Goal: Task Accomplishment & Management: Manage account settings

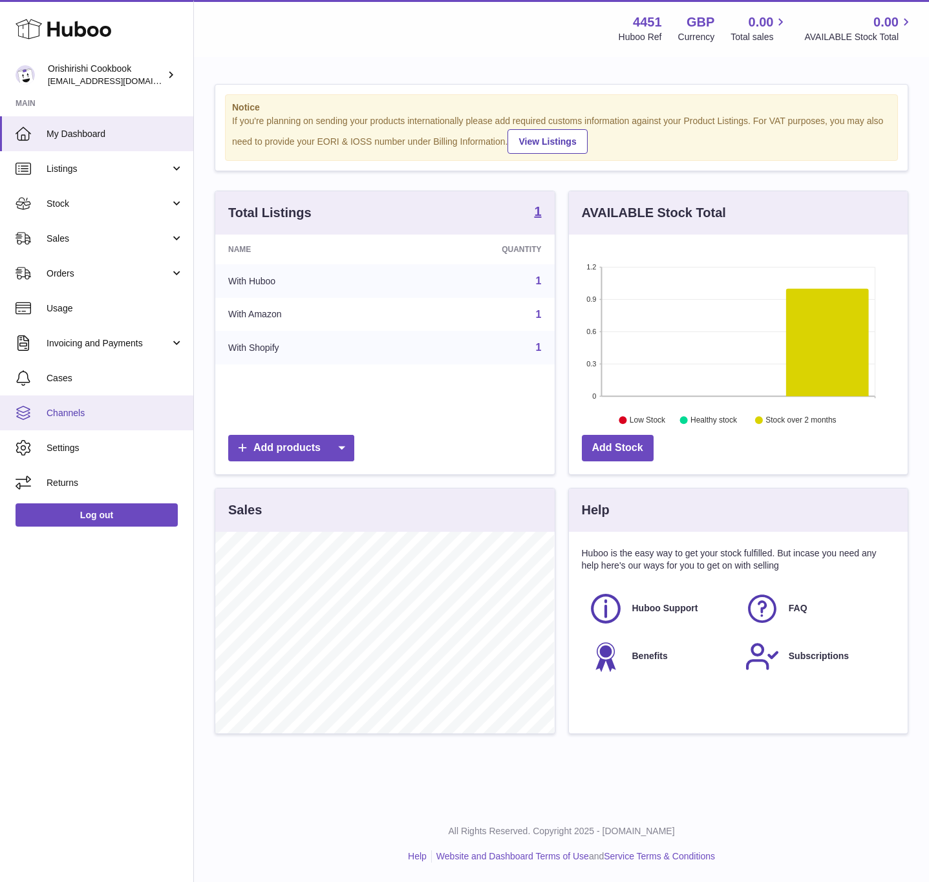
click at [82, 417] on span "Channels" at bounding box center [115, 413] width 137 height 12
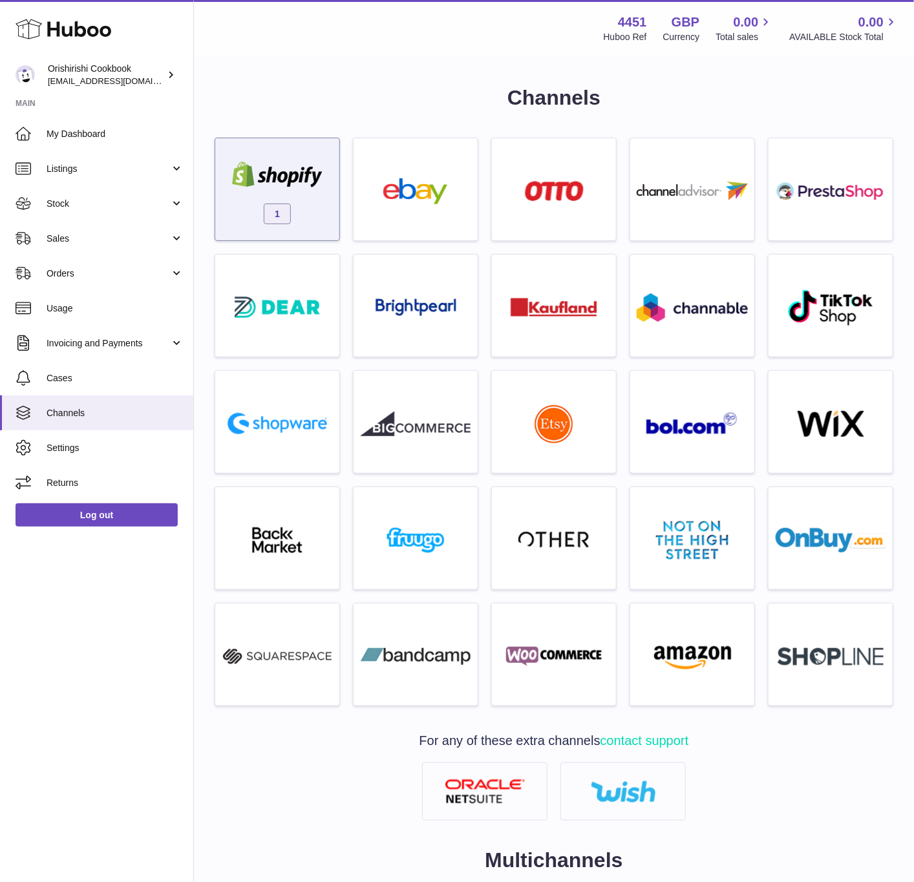
click at [297, 211] on div "1" at bounding box center [277, 192] width 111 height 83
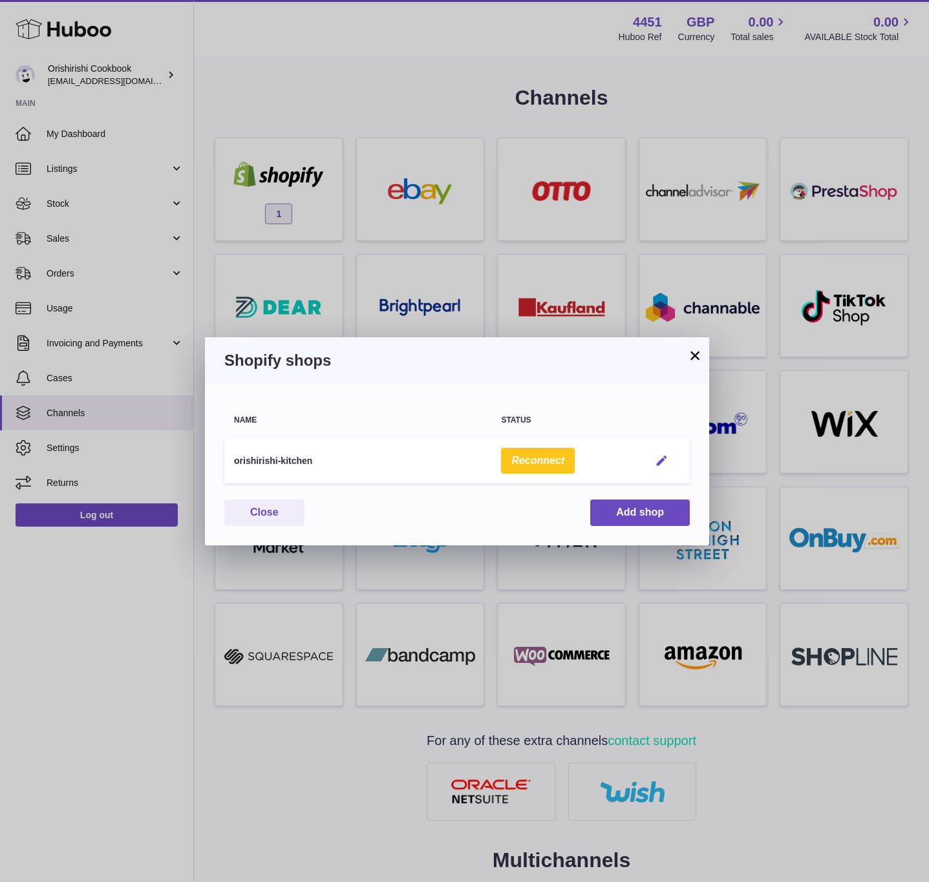
click at [655, 456] on em "button" at bounding box center [662, 461] width 14 height 14
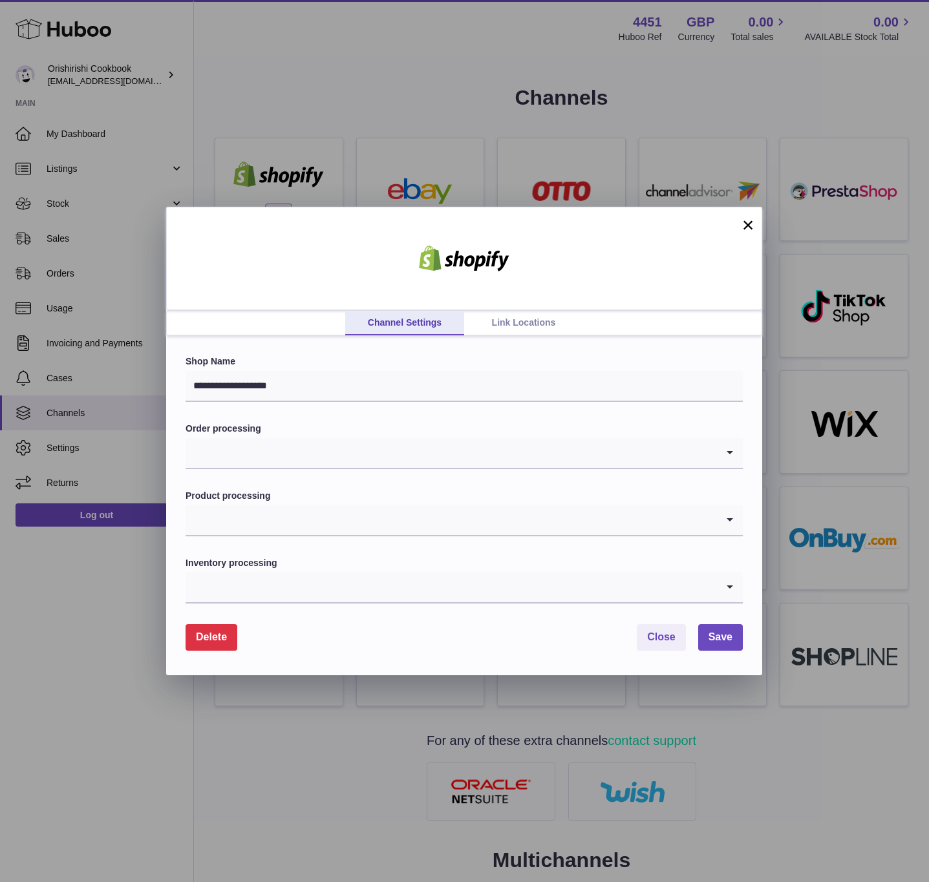
click at [507, 330] on link "Link Locations" at bounding box center [523, 323] width 119 height 25
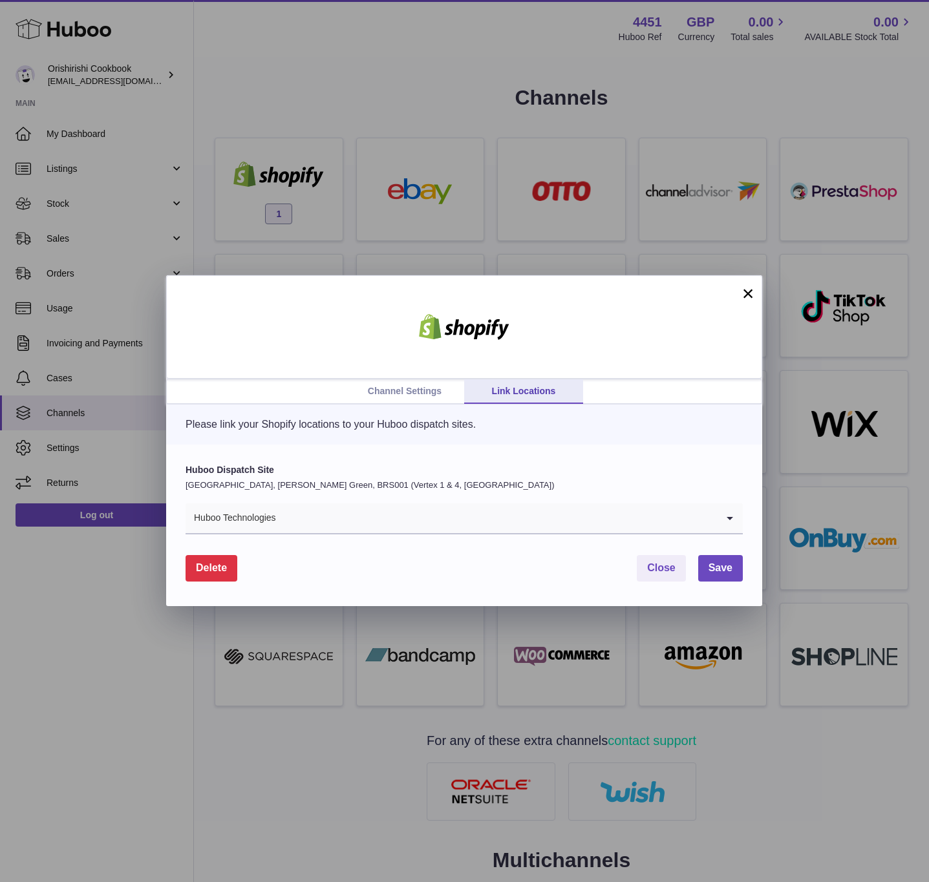
click at [313, 524] on input "Search for option" at bounding box center [497, 519] width 440 height 30
click at [335, 497] on div "Huboo Dispatch Site United Kingdom, Emerson's Green, BRS001 (Vertex 1 & 4, UK) …" at bounding box center [464, 499] width 557 height 70
click at [652, 221] on div "Channel Settings Link Locations × Please link your Shopify locations to your Hu…" at bounding box center [464, 441] width 929 height 882
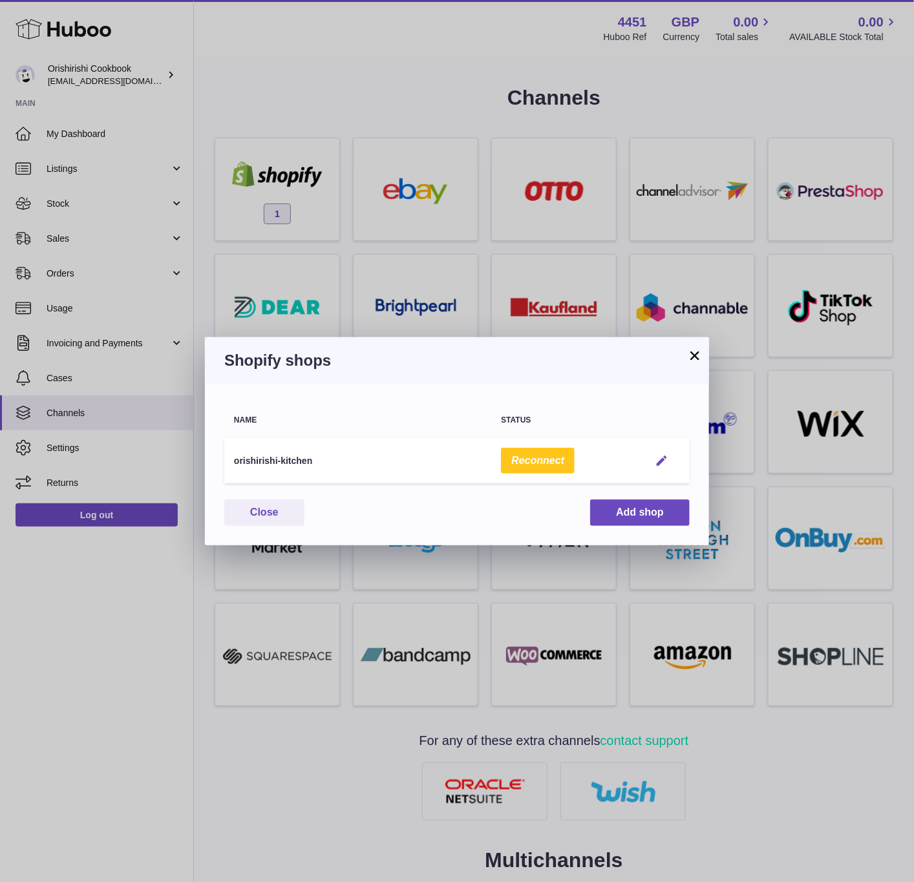
click at [662, 463] on em "button" at bounding box center [662, 461] width 14 height 14
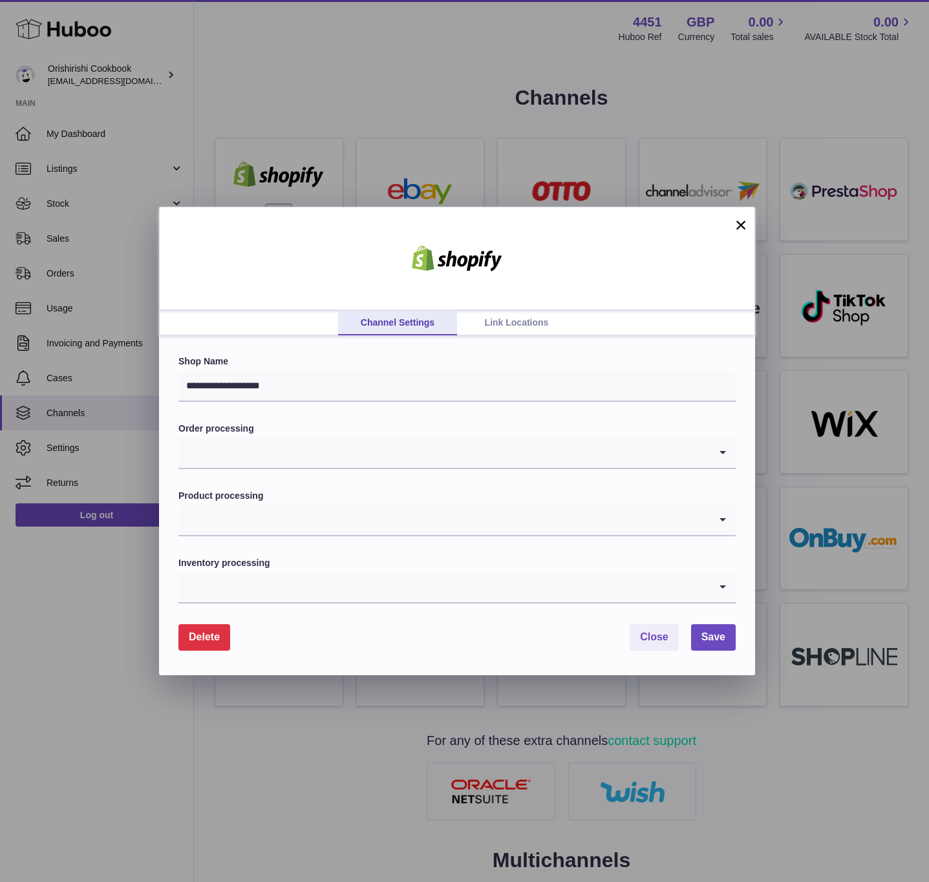
click at [496, 319] on link "Link Locations" at bounding box center [516, 323] width 119 height 25
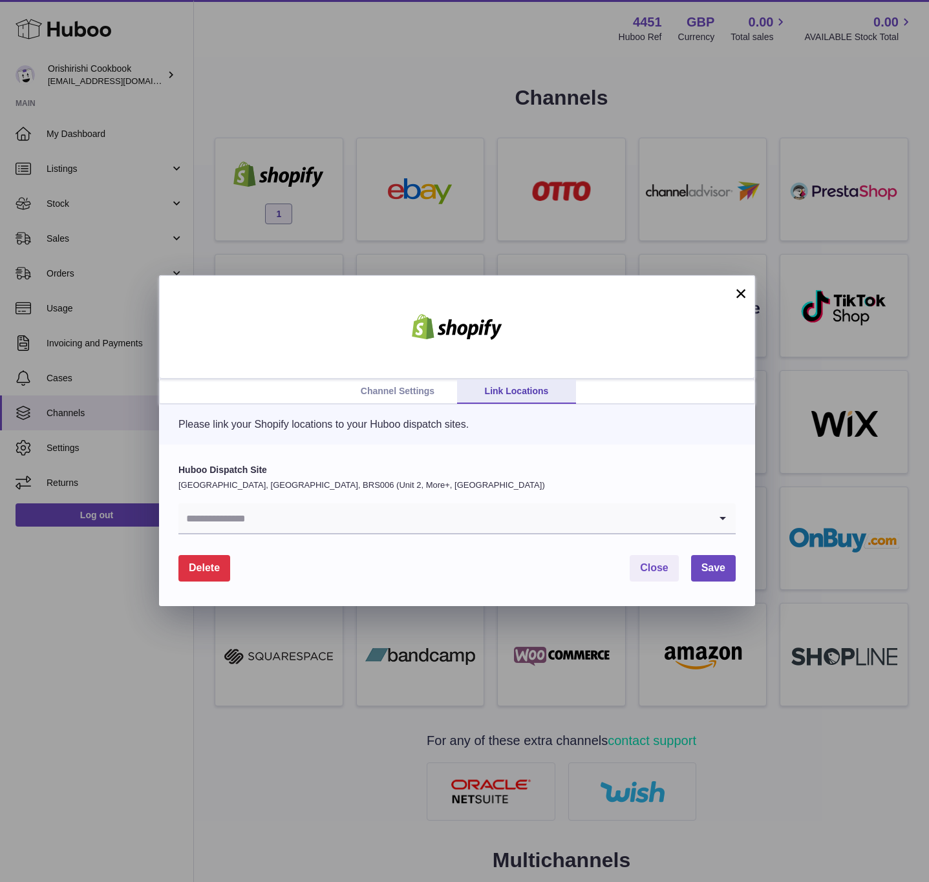
click at [320, 518] on input "Search for option" at bounding box center [443, 519] width 531 height 30
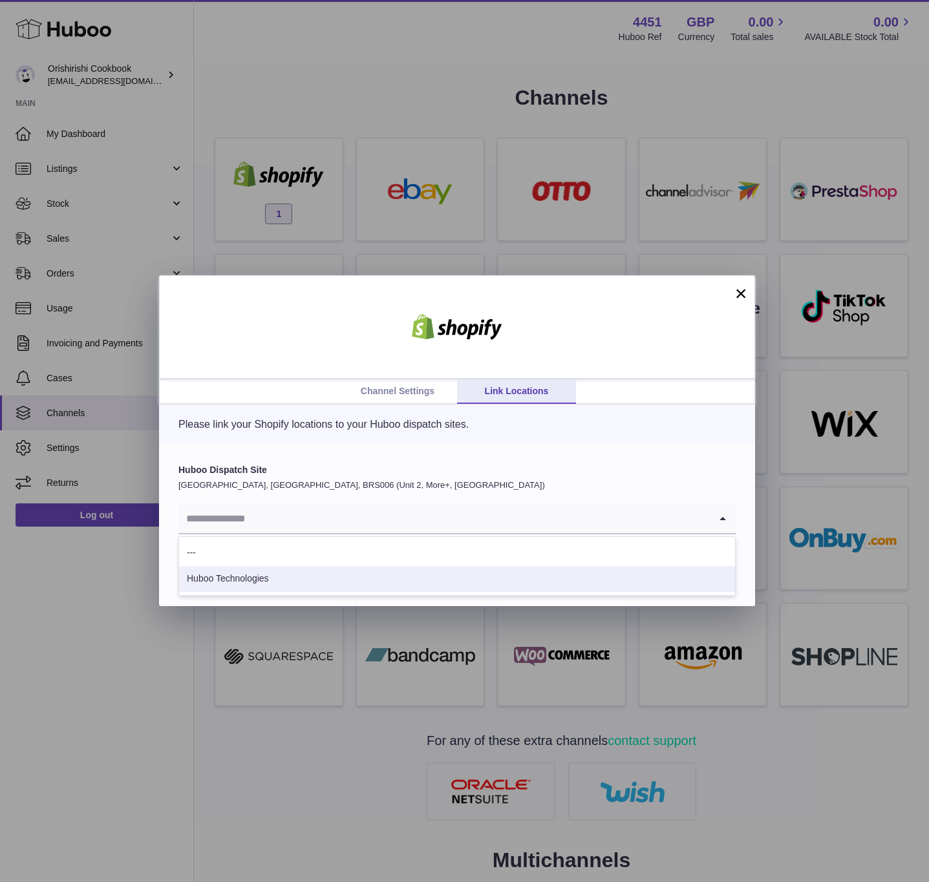
click at [274, 578] on li "Huboo Technologies" at bounding box center [457, 579] width 556 height 26
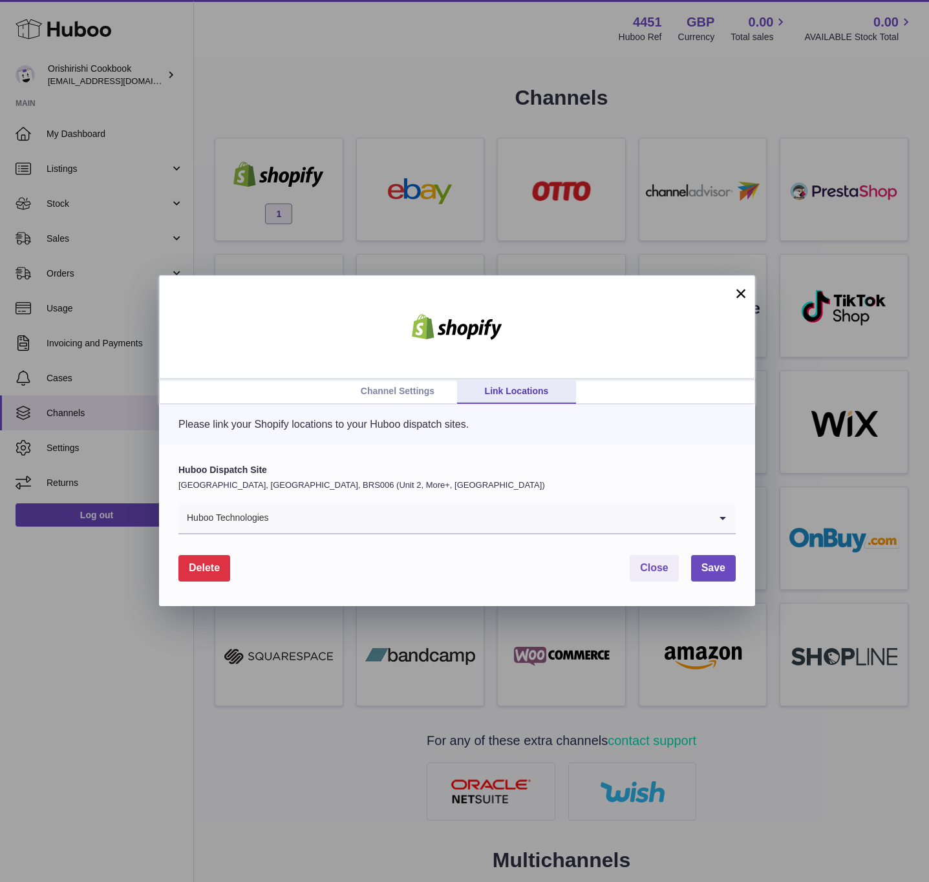
click at [752, 578] on div "Huboo Dispatch Site United Kingdom, Severn Beach, BRS006 (Unit 2, More+, UK) Hu…" at bounding box center [457, 526] width 596 height 162
click at [718, 568] on span "Save" at bounding box center [713, 567] width 24 height 11
